Goal: Task Accomplishment & Management: Use online tool/utility

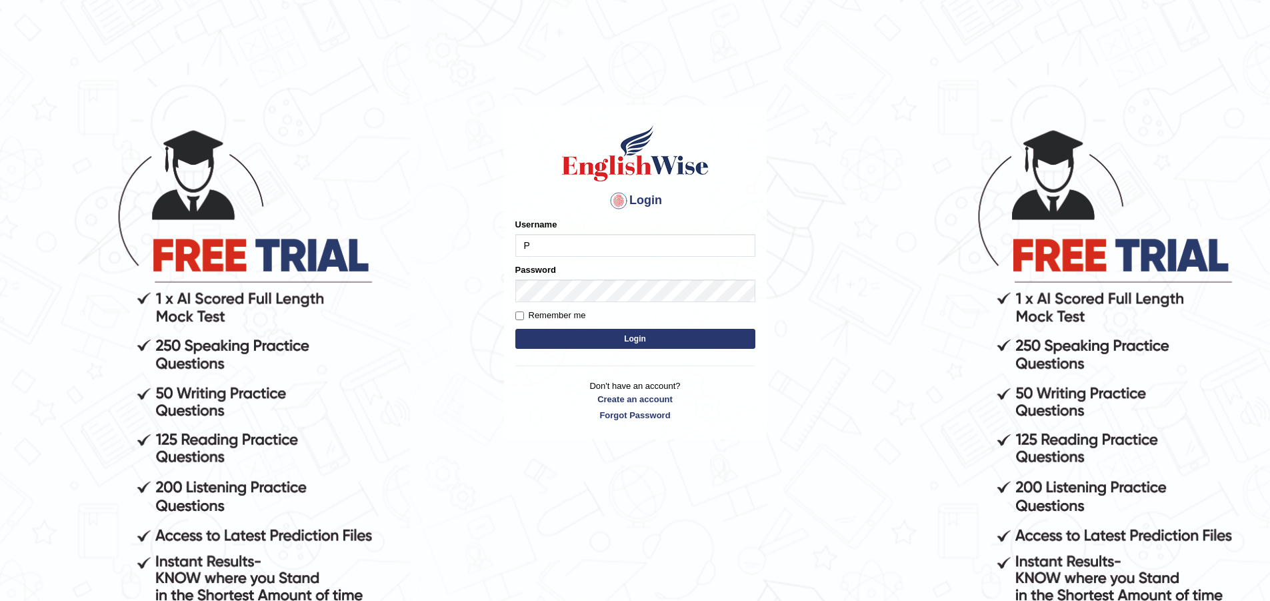
type input "Paulchirwapte2025"
click at [515, 329] on button "Login" at bounding box center [635, 339] width 240 height 20
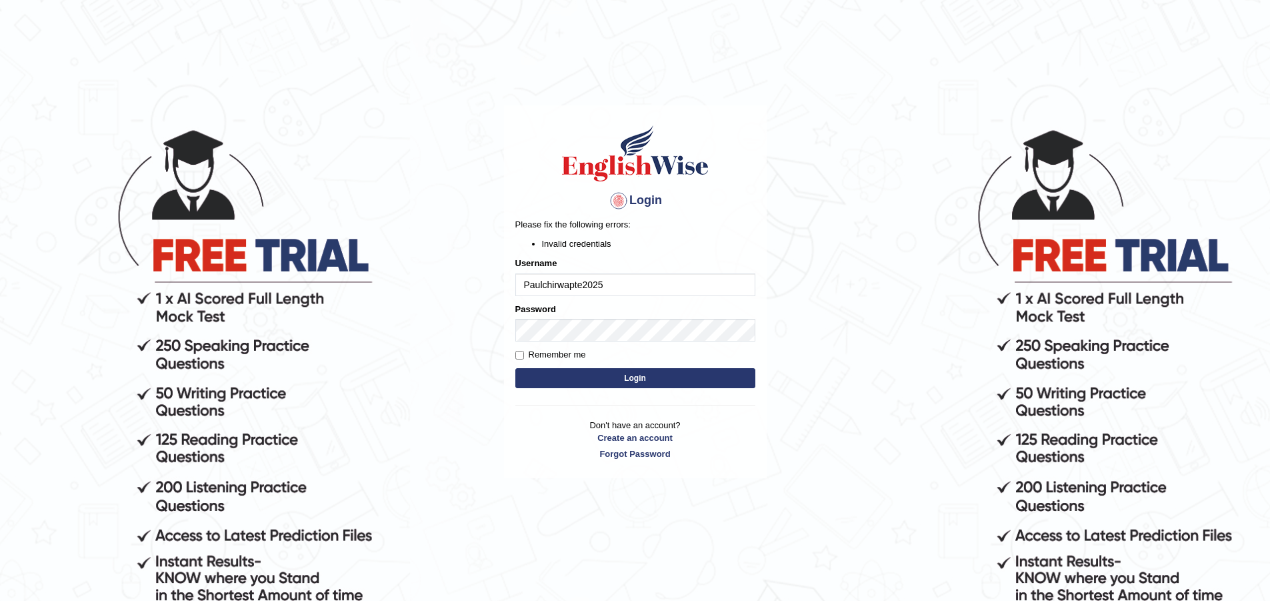
click at [611, 373] on button "Login" at bounding box center [635, 378] width 240 height 20
click at [647, 285] on input "Paulchirwapte2025" at bounding box center [635, 284] width 240 height 23
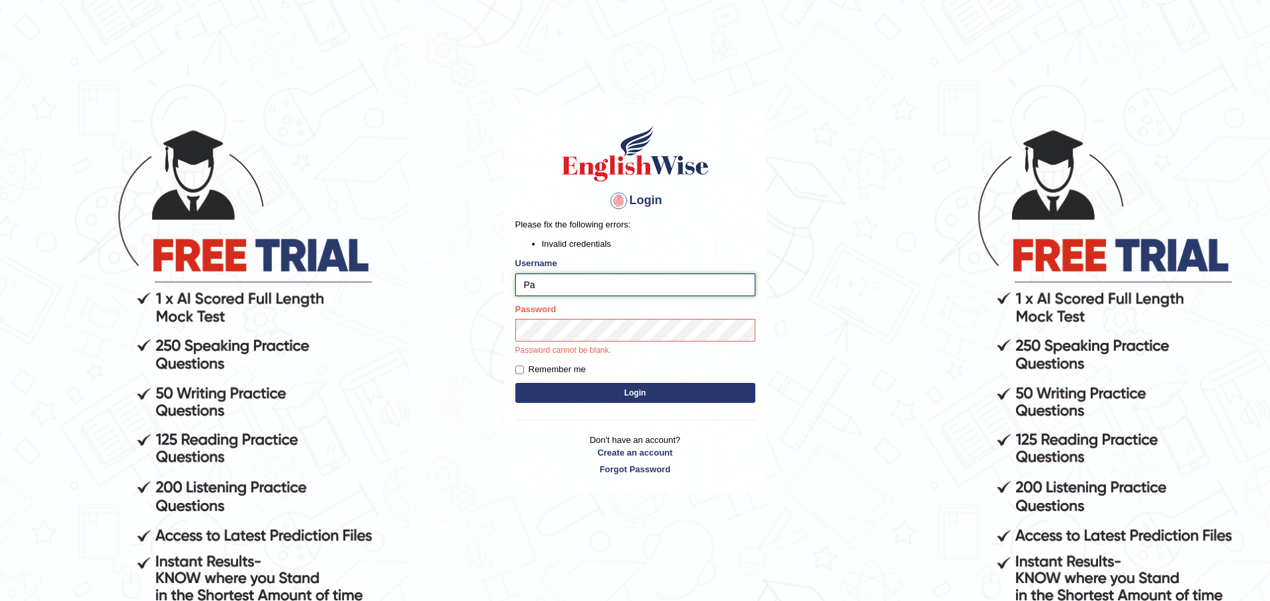
type input "P"
type input "O"
type input "oliversamawano84"
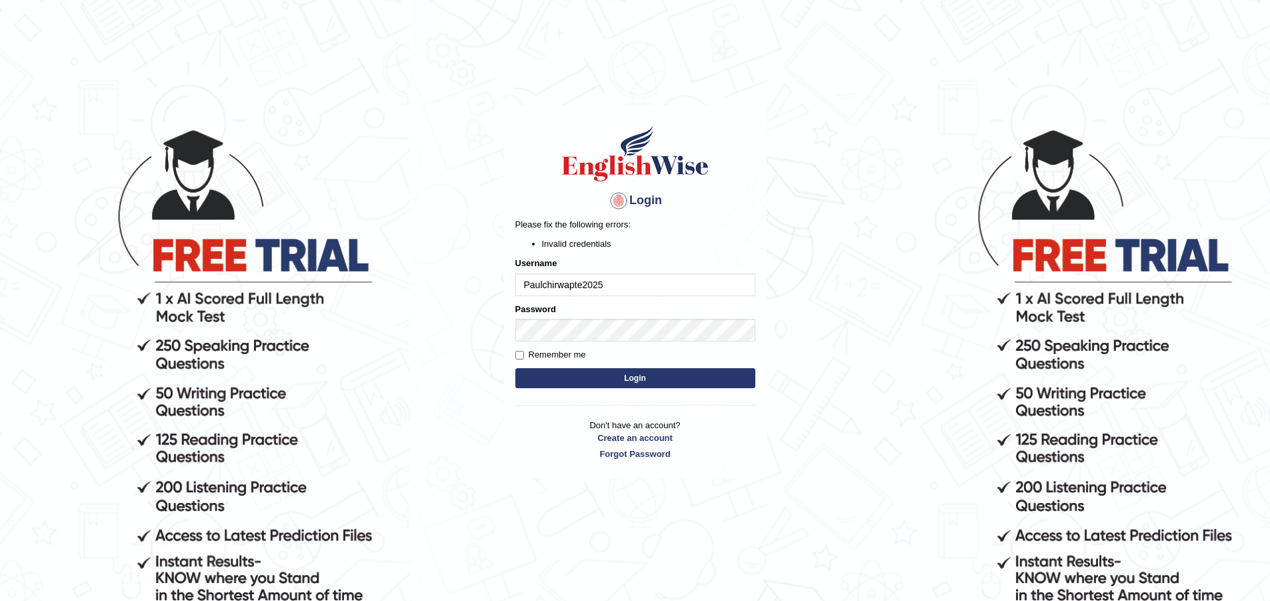
click at [629, 290] on input "Paulchirwapte2025" at bounding box center [635, 284] width 240 height 23
type input "P"
type input "oliversamawano84"
click at [653, 281] on input "842069Paulchirwapte2025" at bounding box center [635, 284] width 240 height 23
type input "8"
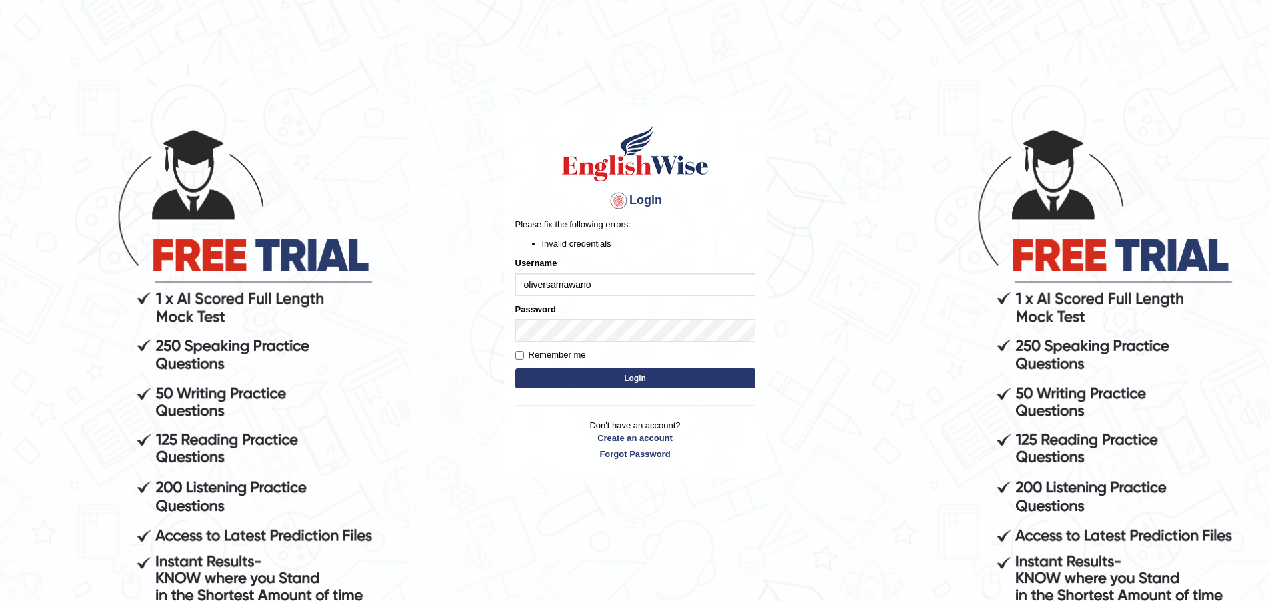
type input "oliversamawano84"
click at [517, 353] on input "Remember me" at bounding box center [519, 355] width 9 height 9
checkbox input "true"
click at [631, 376] on button "Login" at bounding box center [635, 378] width 240 height 20
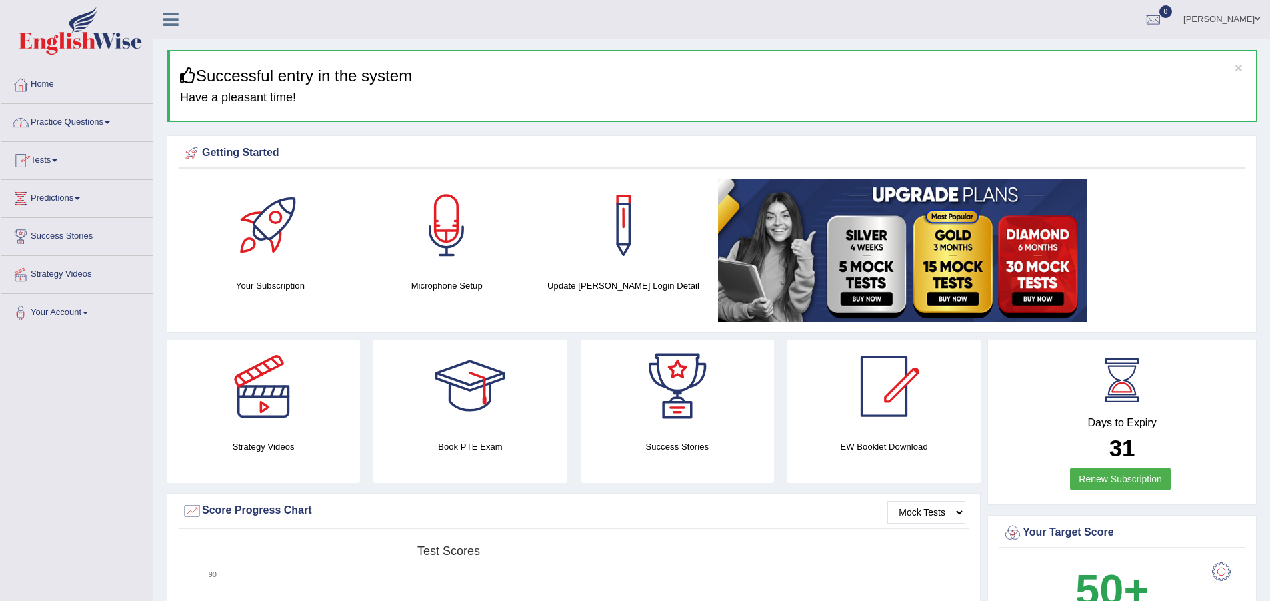
click at [94, 123] on link "Practice Questions" at bounding box center [77, 120] width 152 height 33
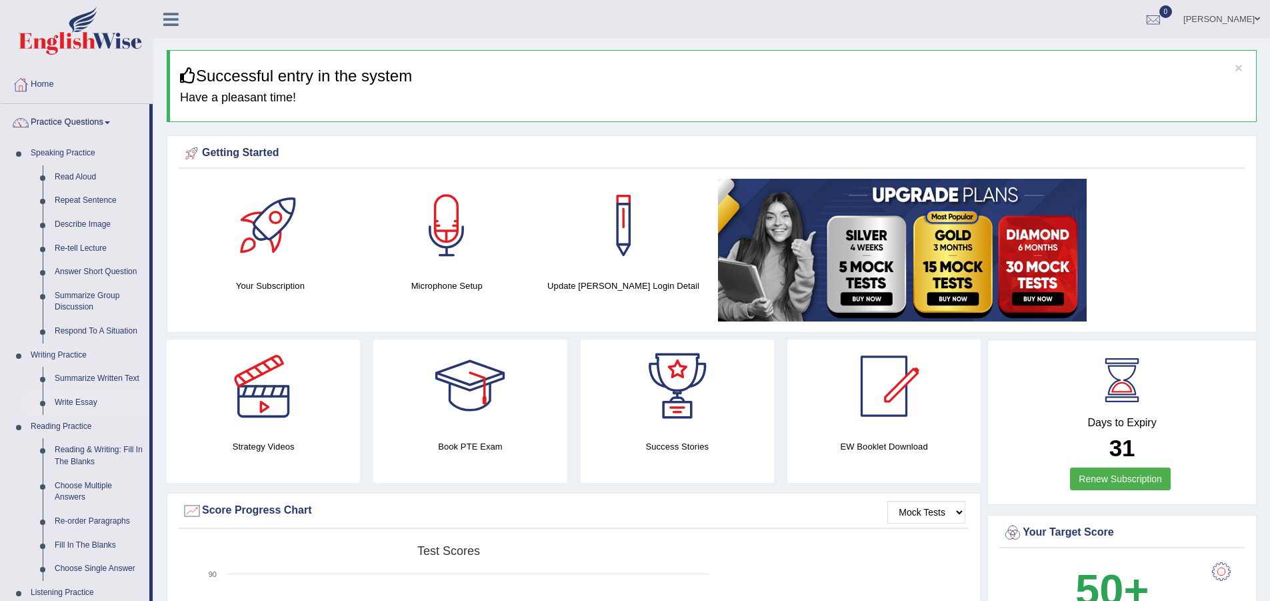
click at [84, 400] on link "Write Essay" at bounding box center [99, 403] width 101 height 24
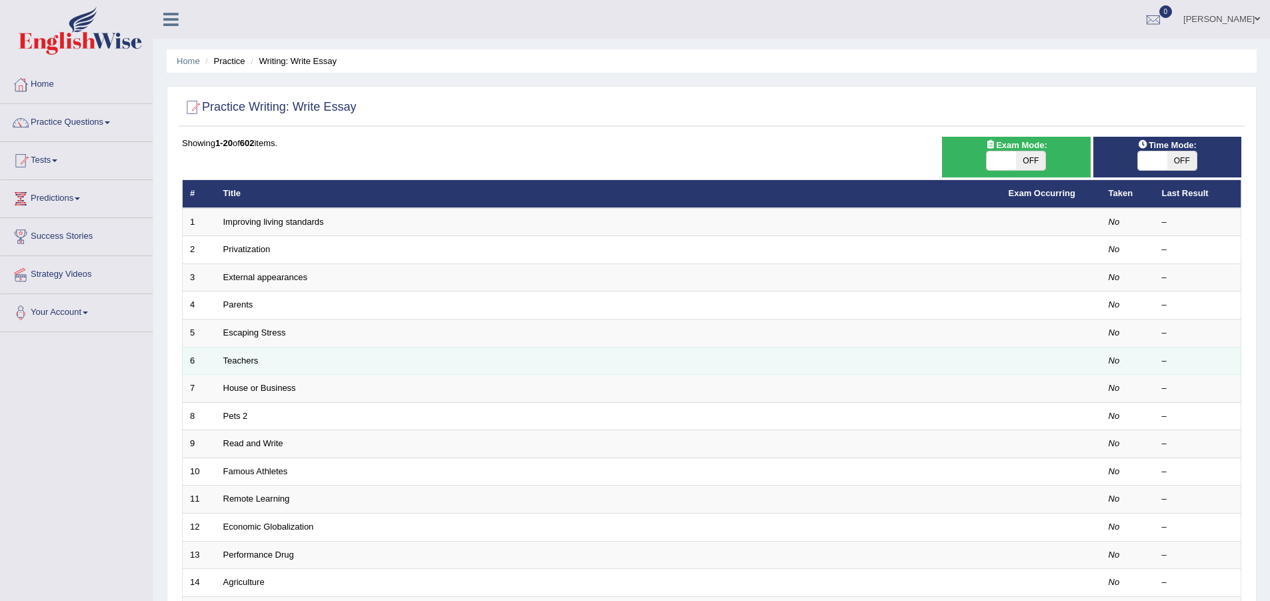
click at [261, 362] on td "Teachers" at bounding box center [608, 361] width 785 height 28
click at [237, 362] on link "Teachers" at bounding box center [240, 360] width 35 height 10
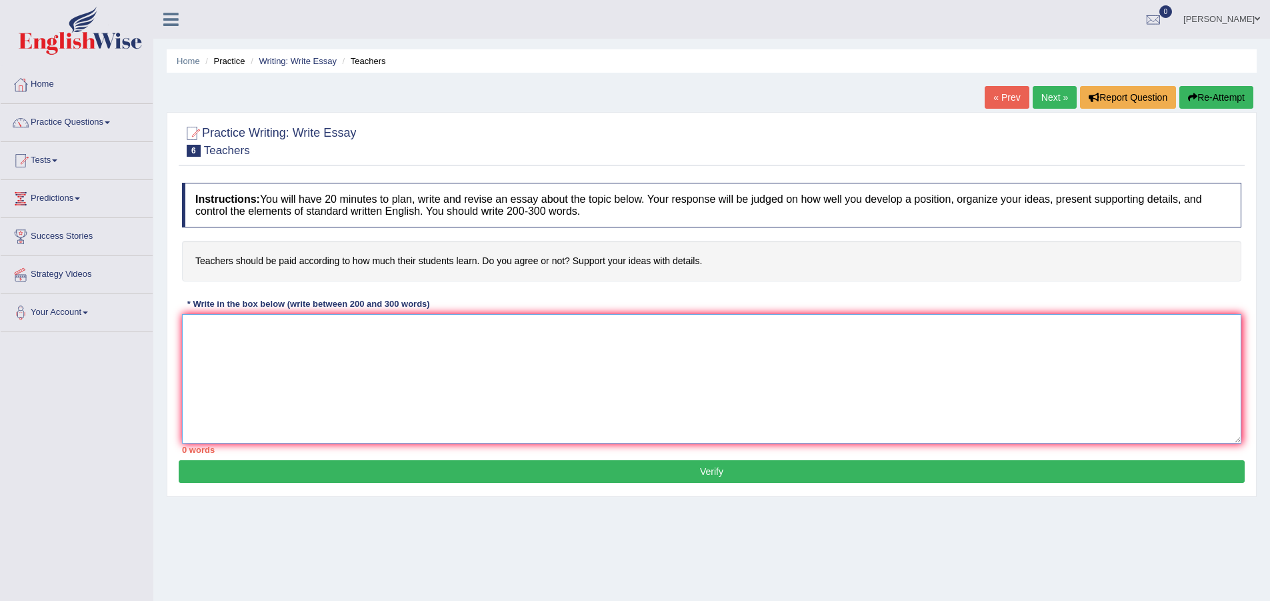
click at [190, 327] on textarea at bounding box center [711, 378] width 1059 height 129
type textarea "In [DATE] complex world , numerous issues and topics are subjected to debate. O…"
